Goal: Task Accomplishment & Management: Use online tool/utility

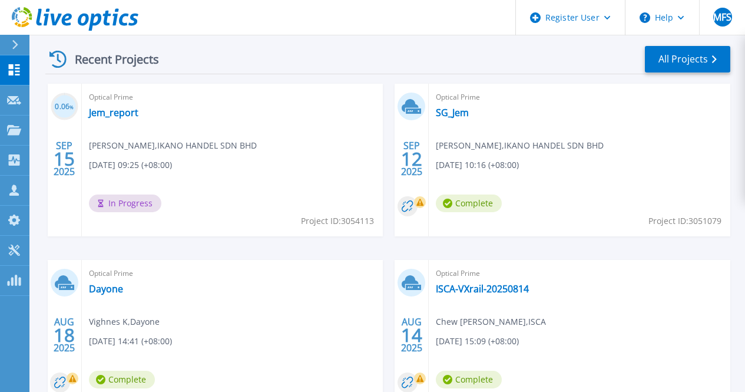
scroll to position [371, 0]
click at [436, 108] on link "SG_Jem" at bounding box center [452, 112] width 33 height 12
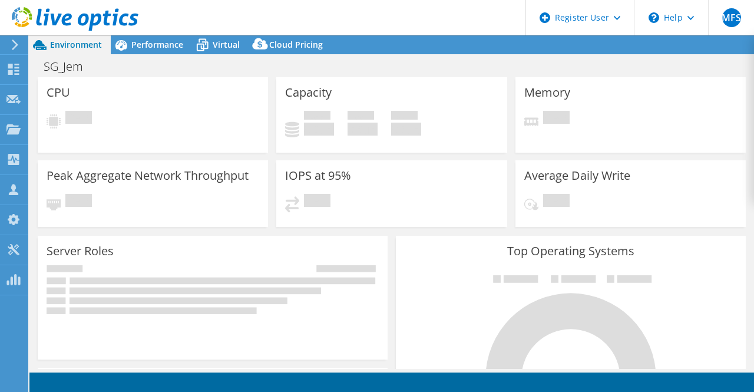
select select "USD"
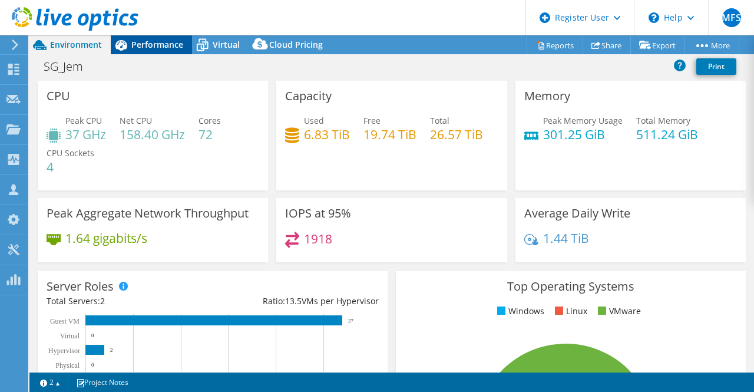
click at [143, 51] on div "Performance" at bounding box center [151, 44] width 81 height 19
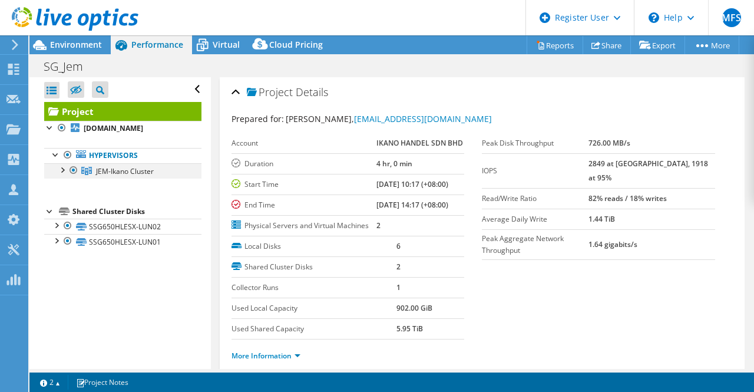
click at [68, 169] on div at bounding box center [74, 170] width 12 height 14
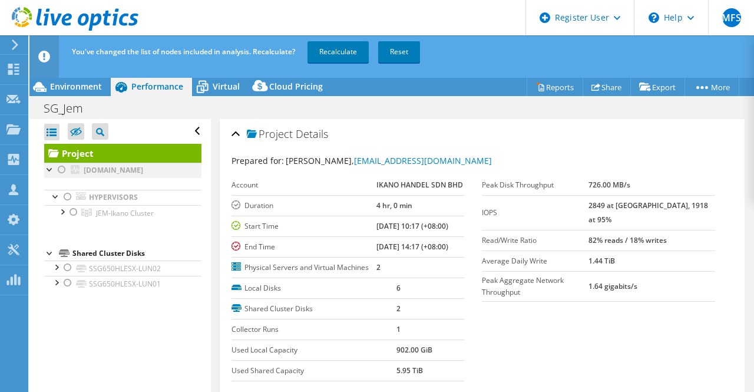
click at [60, 169] on div at bounding box center [62, 170] width 12 height 14
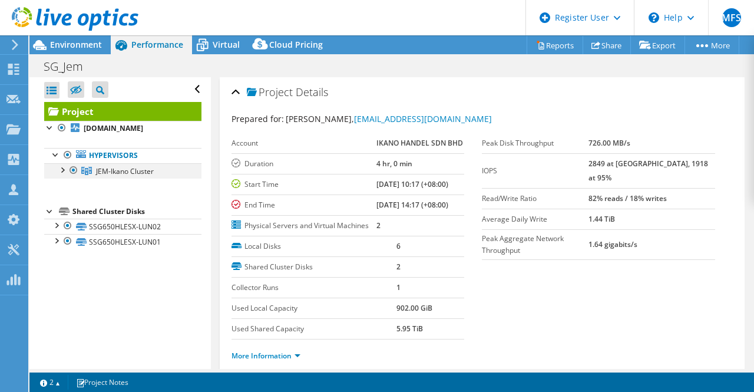
click at [64, 173] on div at bounding box center [62, 169] width 12 height 12
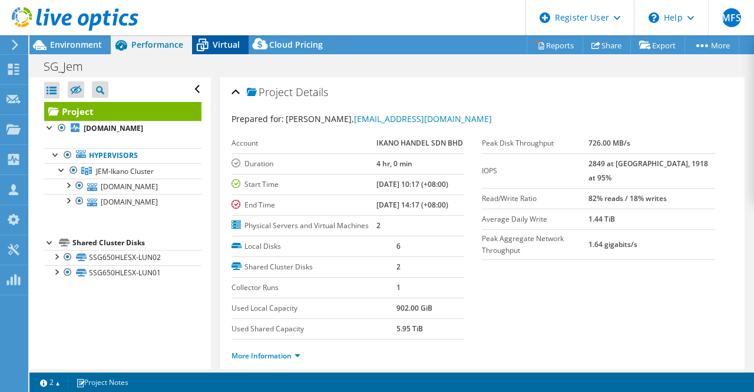
click at [218, 37] on div "Virtual" at bounding box center [220, 44] width 57 height 19
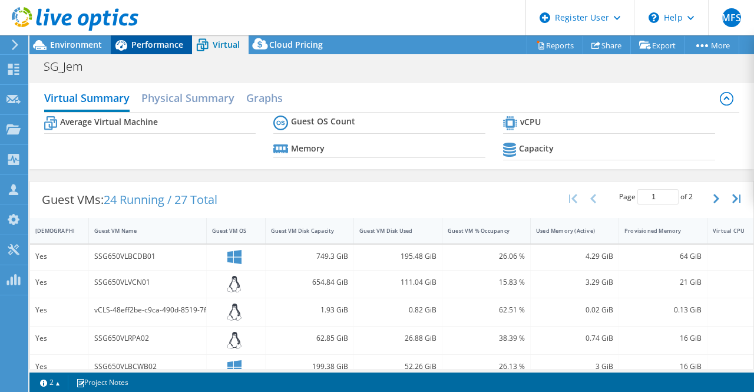
click at [164, 42] on span "Performance" at bounding box center [157, 44] width 52 height 11
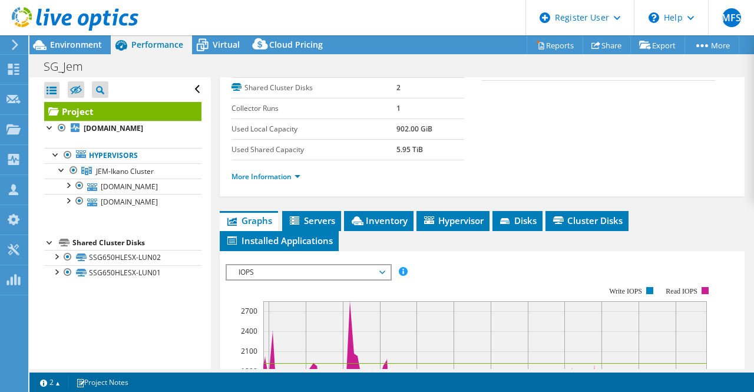
scroll to position [234, 0]
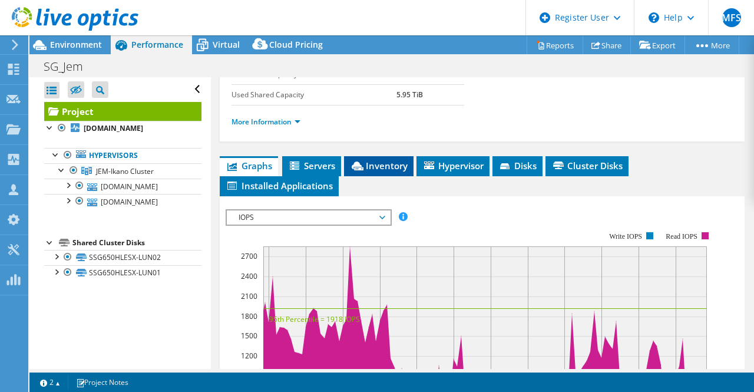
click at [390, 171] on span "Inventory" at bounding box center [379, 166] width 58 height 12
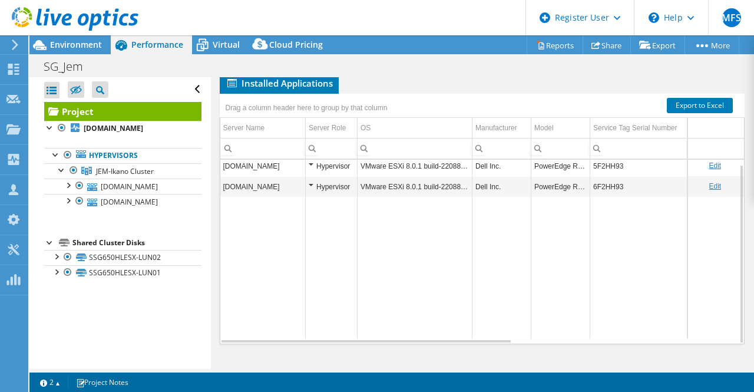
scroll to position [374, 0]
click at [57, 256] on div at bounding box center [56, 256] width 12 height 12
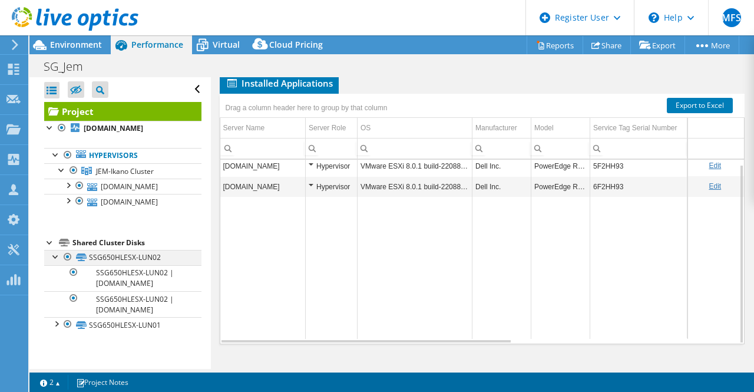
click at [57, 256] on div at bounding box center [56, 256] width 12 height 12
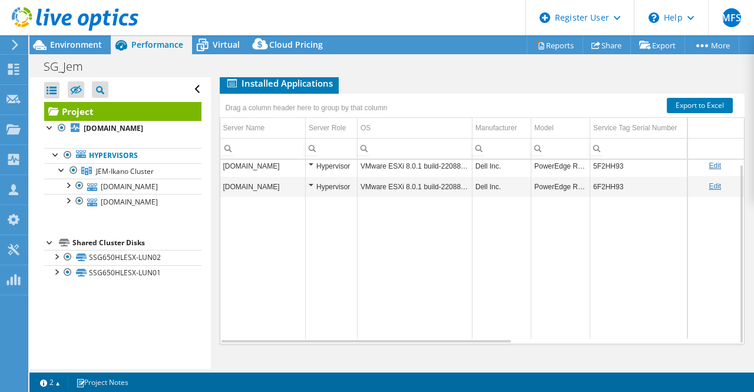
click at [56, 280] on div "Open All Close All Hide Excluded Nodes Project Tree Filter" at bounding box center [119, 223] width 181 height 292
click at [57, 270] on div at bounding box center [56, 271] width 12 height 12
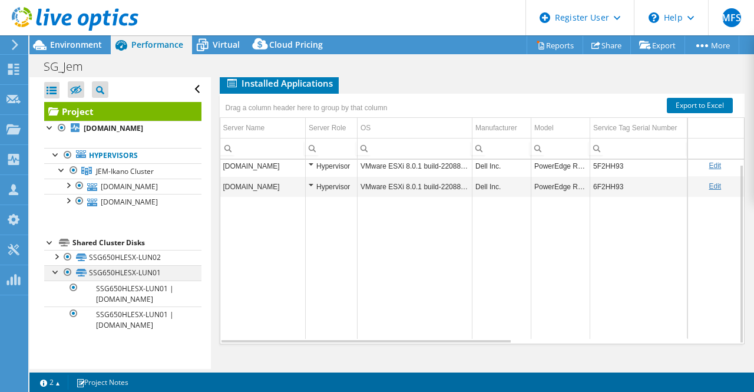
click at [57, 270] on div at bounding box center [56, 271] width 12 height 12
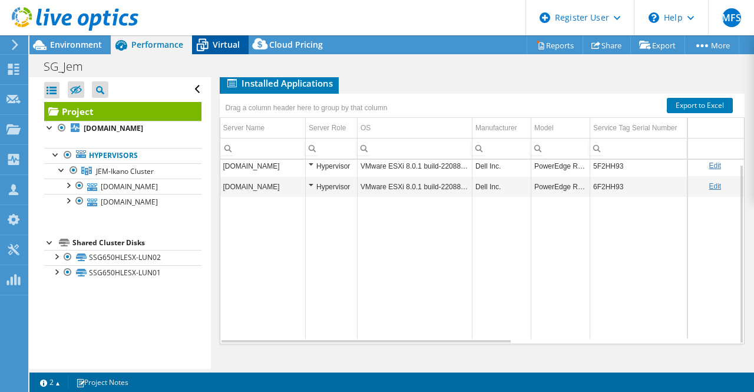
click at [216, 44] on span "Virtual" at bounding box center [226, 44] width 27 height 11
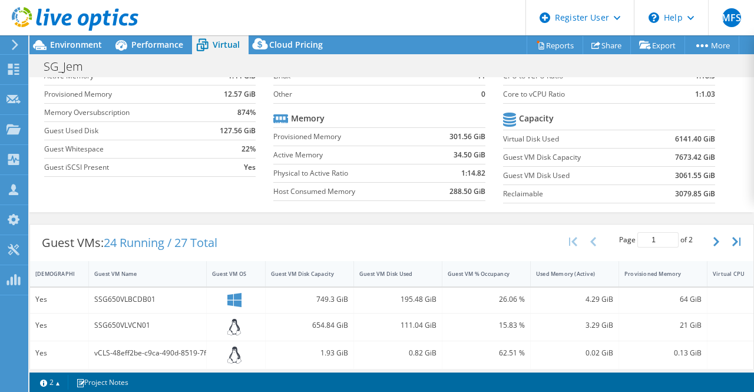
scroll to position [0, 0]
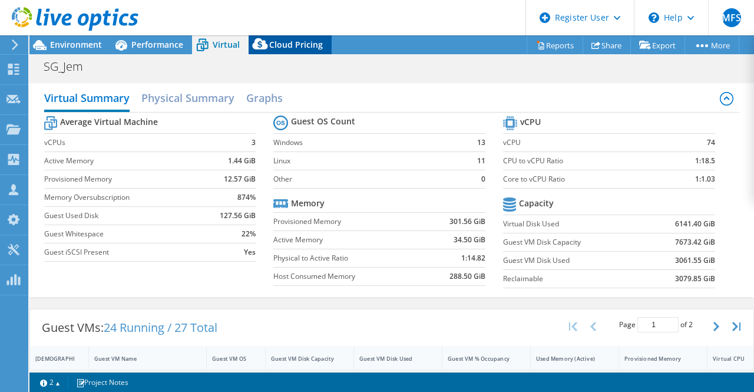
click at [279, 41] on span "Cloud Pricing" at bounding box center [296, 44] width 54 height 11
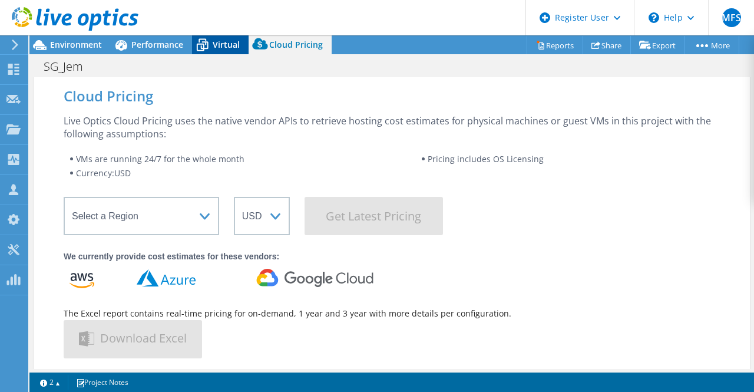
click at [216, 38] on div "Virtual" at bounding box center [220, 44] width 57 height 19
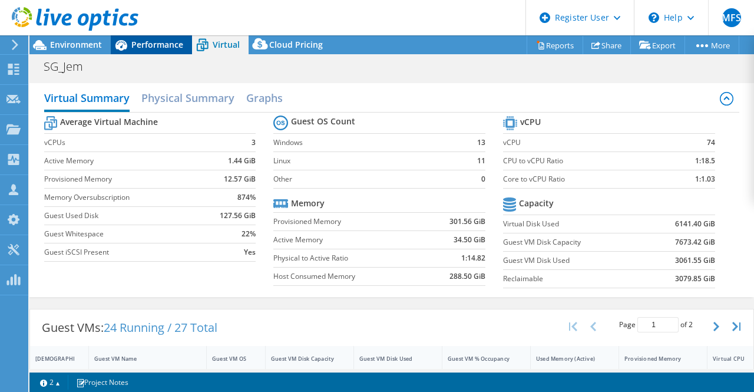
click at [157, 44] on span "Performance" at bounding box center [157, 44] width 52 height 11
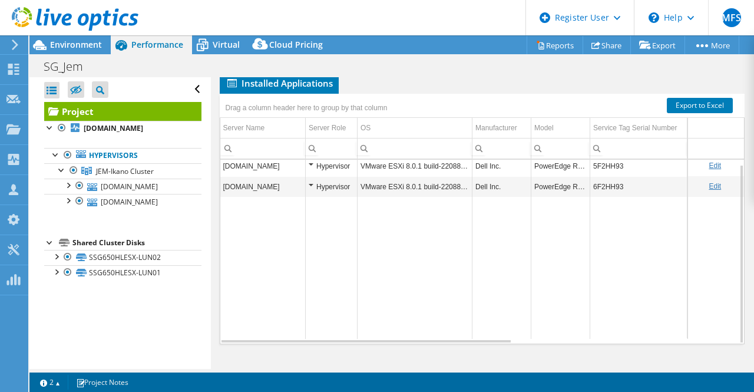
click at [101, 38] on div at bounding box center [69, 19] width 138 height 39
click at [74, 50] on span "Environment" at bounding box center [76, 44] width 52 height 11
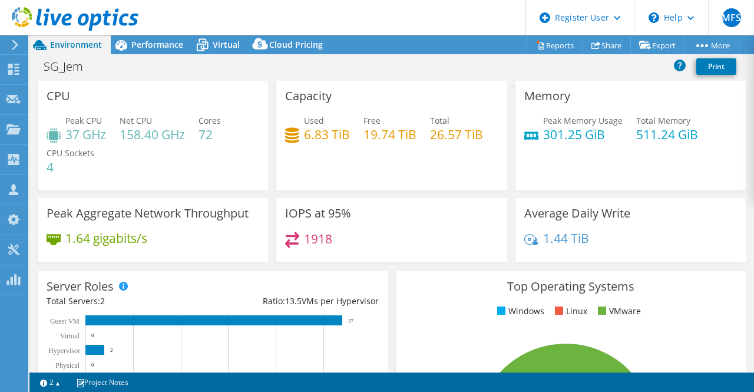
click at [81, 23] on use at bounding box center [75, 19] width 127 height 24
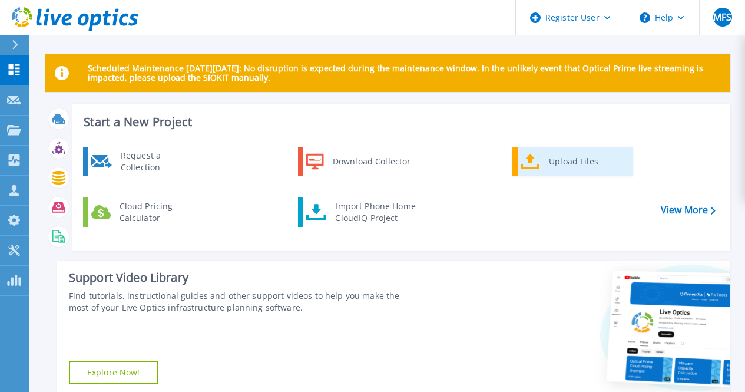
click at [571, 156] on div "Upload Files" at bounding box center [586, 162] width 87 height 24
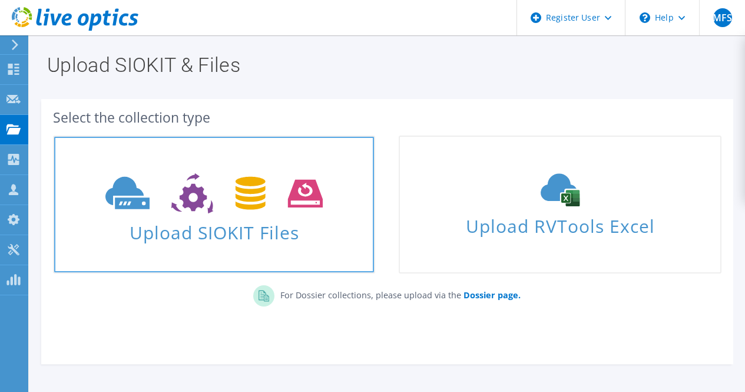
click at [290, 189] on icon at bounding box center [213, 193] width 217 height 41
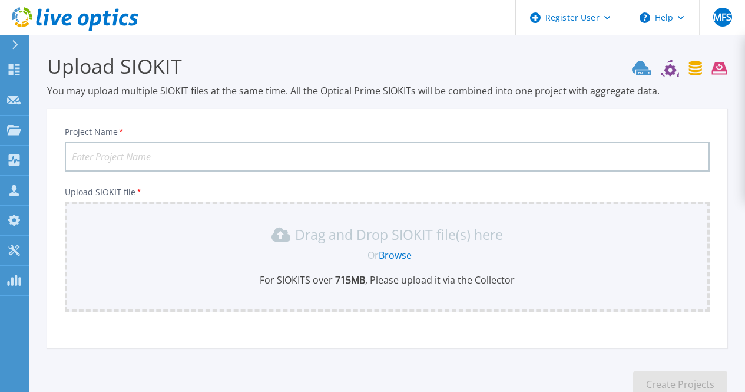
click at [290, 154] on input "Project Name *" at bounding box center [387, 156] width 645 height 29
type input "[PERSON_NAME]"
click at [400, 259] on link "Browse" at bounding box center [395, 255] width 33 height 13
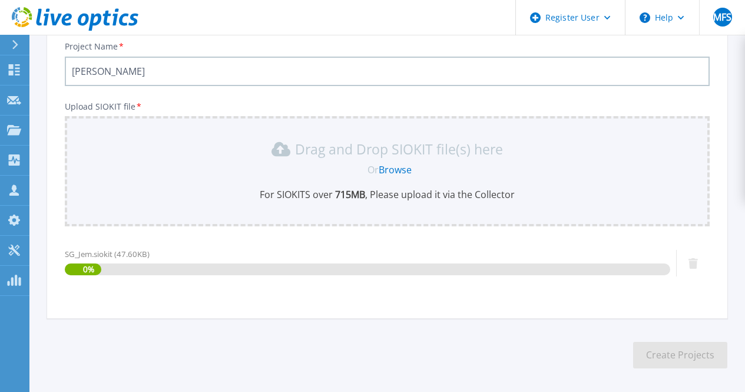
scroll to position [133, 0]
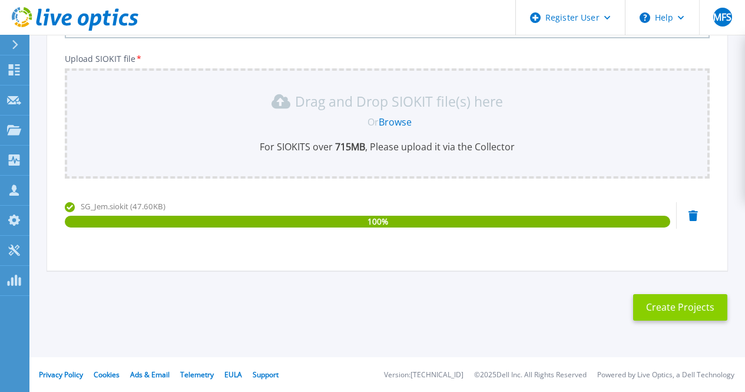
click at [649, 298] on button "Create Projects" at bounding box center [680, 307] width 94 height 27
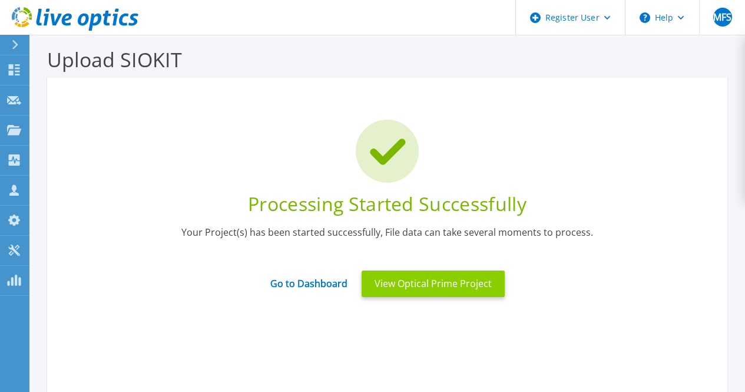
scroll to position [6, 0]
click at [465, 278] on button "View Optical Prime Project" at bounding box center [433, 284] width 143 height 27
